Goal: Task Accomplishment & Management: Use online tool/utility

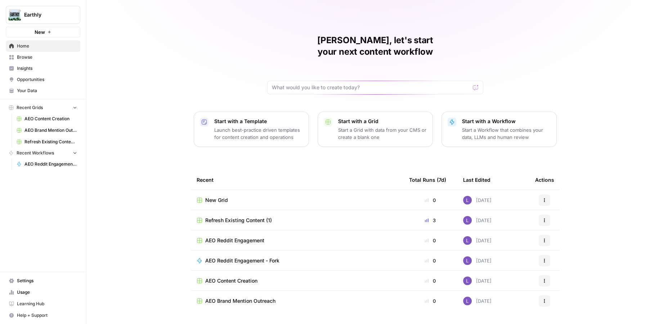
click at [28, 58] on span "Browse" at bounding box center [47, 57] width 60 height 6
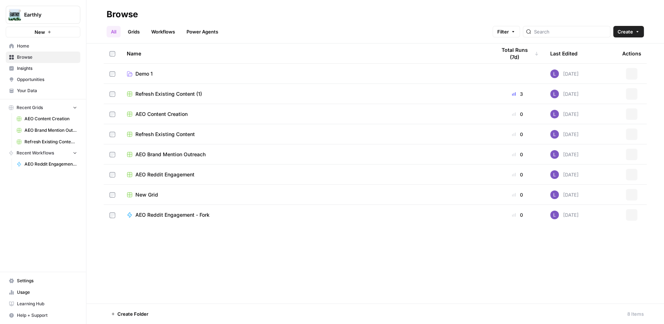
click at [32, 54] on span "Browse" at bounding box center [47, 57] width 60 height 6
click at [39, 44] on span "Home" at bounding box center [47, 46] width 60 height 6
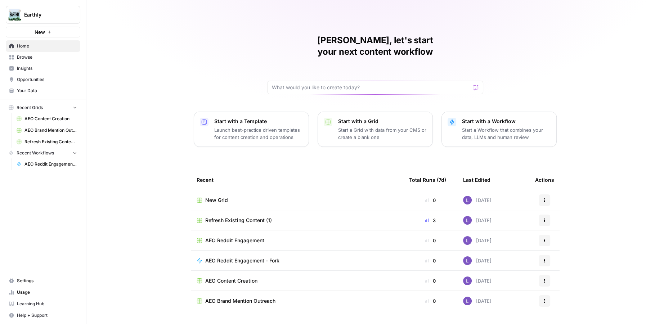
click at [238, 217] on span "Refresh Existing Content (1)" at bounding box center [238, 220] width 67 height 7
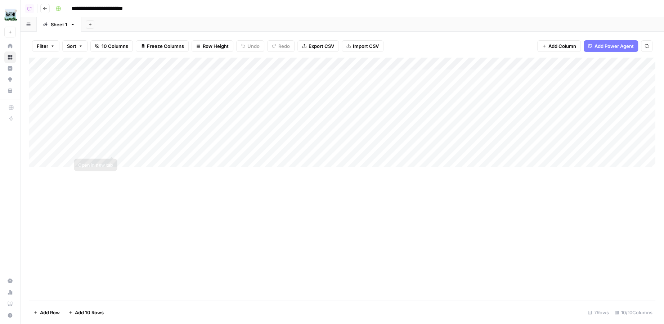
click at [91, 149] on div "Add Column" at bounding box center [342, 112] width 626 height 109
click at [430, 148] on div "Add Column" at bounding box center [342, 112] width 626 height 109
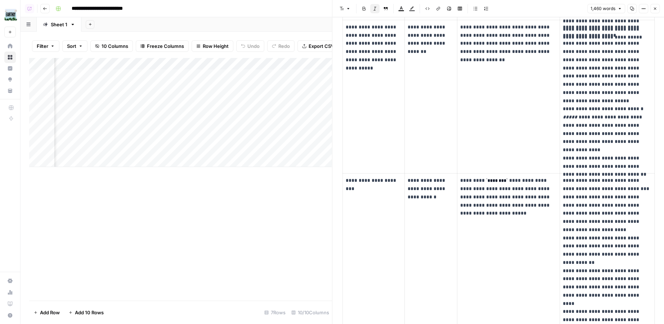
scroll to position [352, 0]
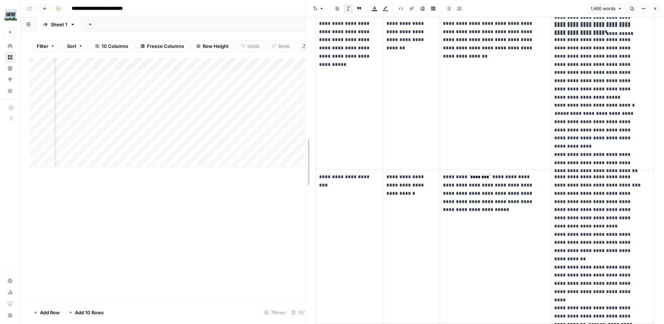
drag, startPoint x: 331, startPoint y: 156, endPoint x: 152, endPoint y: 171, distance: 179.2
click at [302, 171] on div at bounding box center [305, 162] width 7 height 324
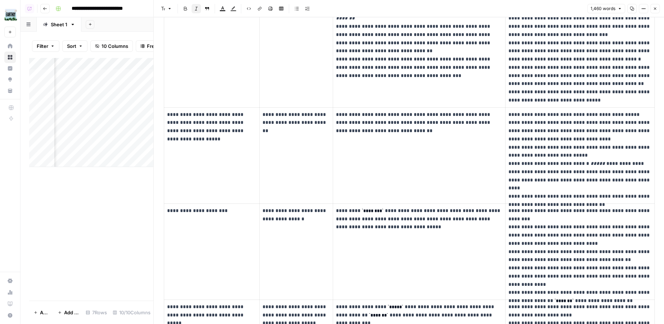
scroll to position [0, 0]
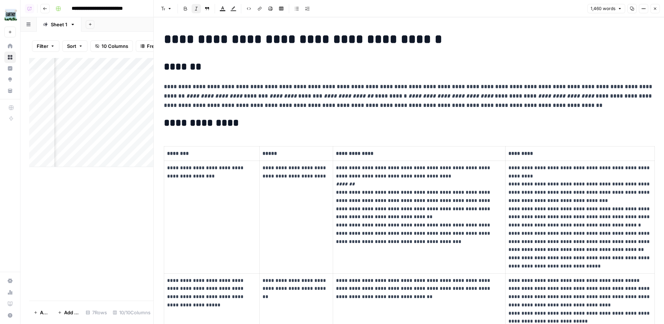
click at [633, 10] on icon "button" at bounding box center [632, 9] width 4 height 4
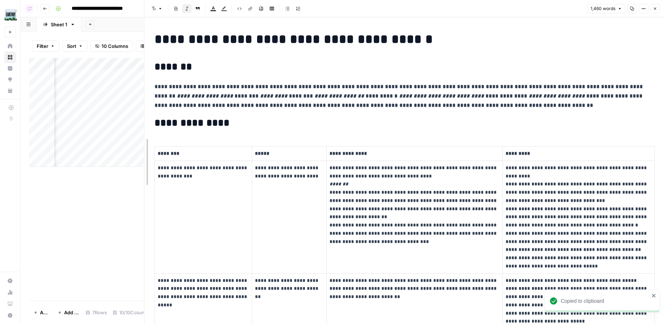
drag, startPoint x: 154, startPoint y: 79, endPoint x: 40, endPoint y: 86, distance: 115.0
click at [40, 86] on body "**********" at bounding box center [332, 162] width 664 height 324
